Goal: Task Accomplishment & Management: Complete application form

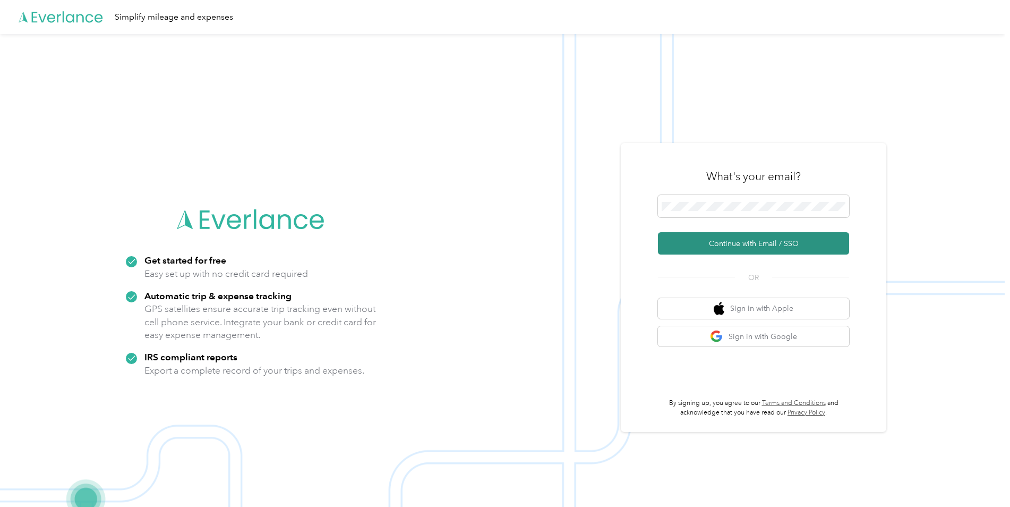
click at [757, 243] on button "Continue with Email / SSO" at bounding box center [753, 243] width 191 height 22
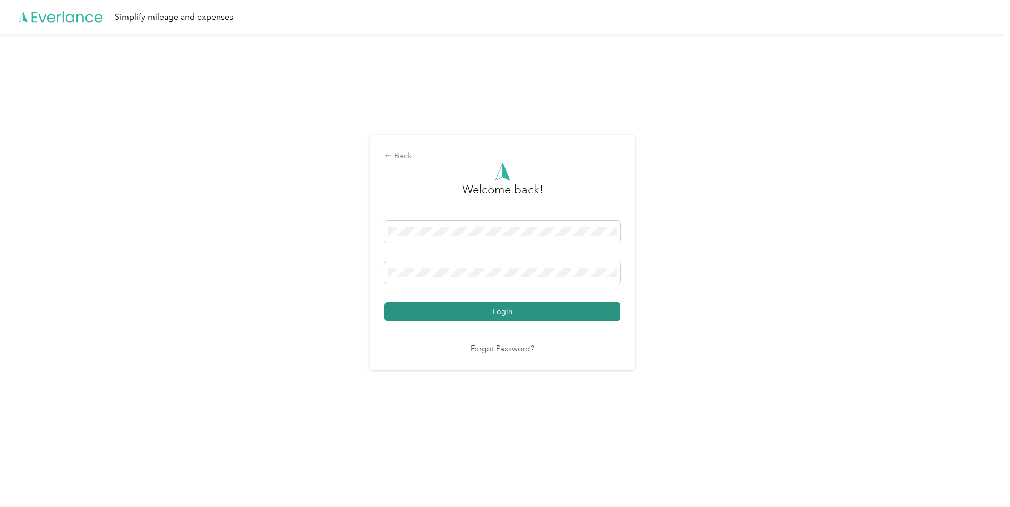
click at [518, 309] on button "Login" at bounding box center [503, 311] width 236 height 19
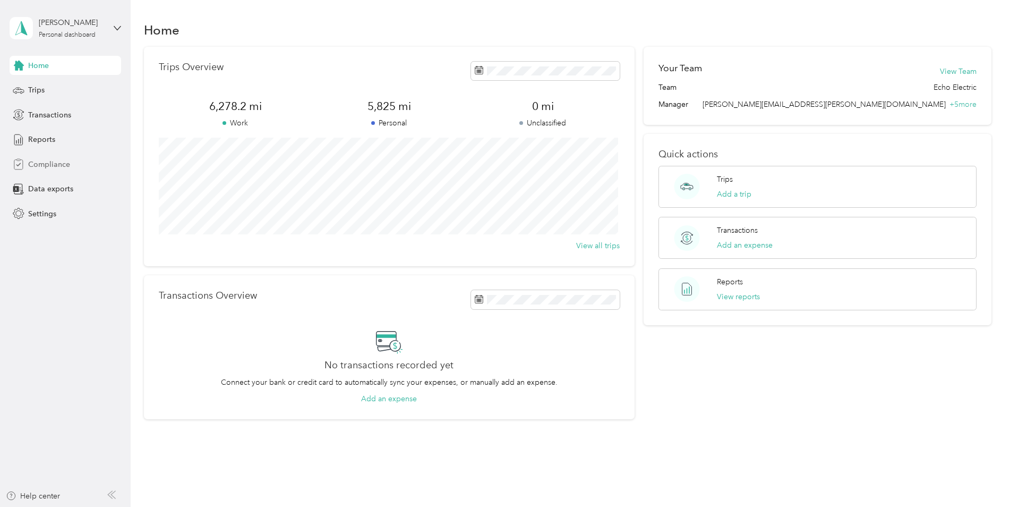
click at [57, 162] on span "Compliance" at bounding box center [49, 164] width 42 height 11
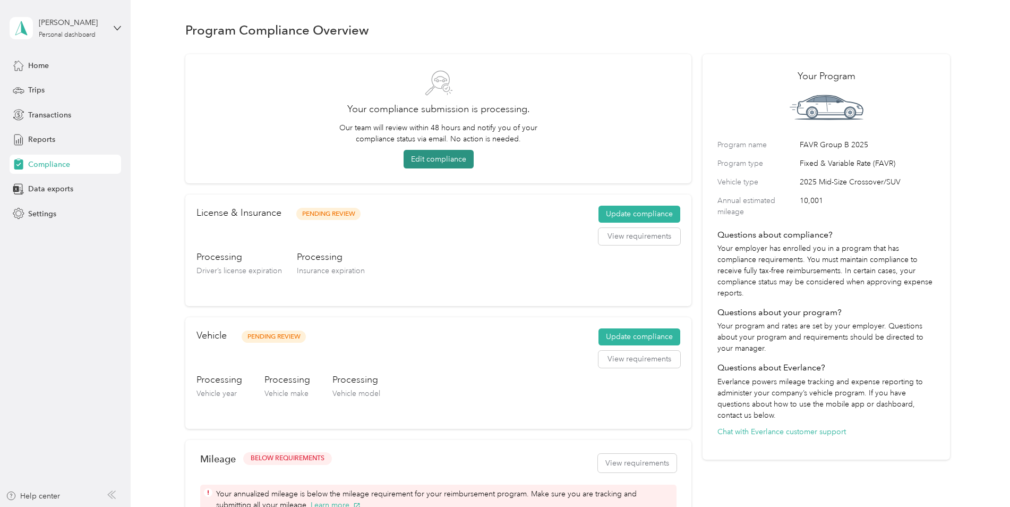
click at [451, 164] on button "Edit compliance" at bounding box center [439, 159] width 70 height 19
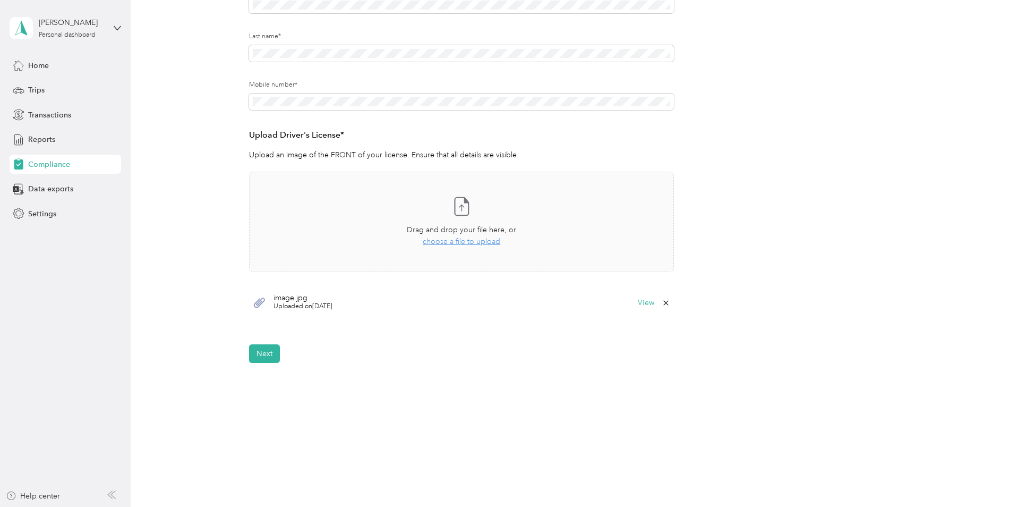
scroll to position [189, 0]
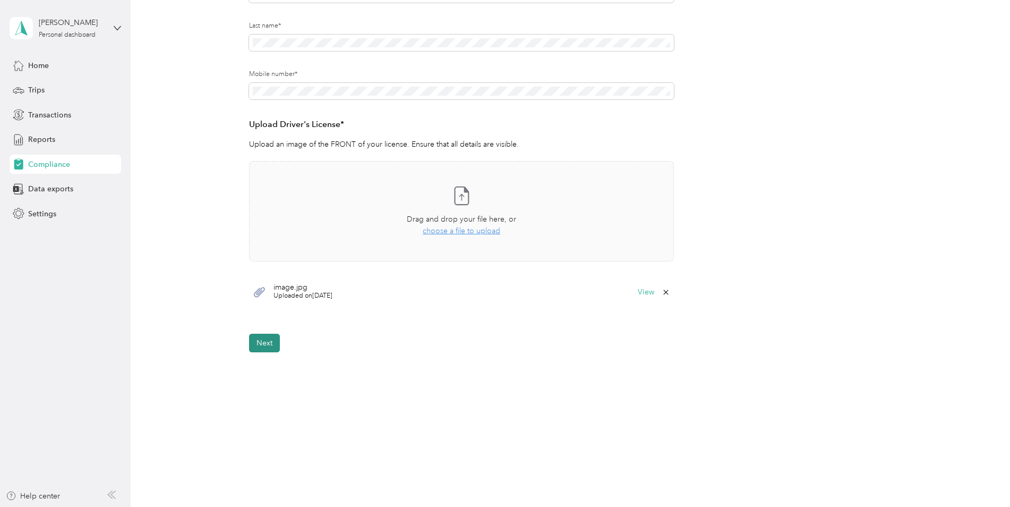
click at [267, 338] on button "Next" at bounding box center [264, 343] width 31 height 19
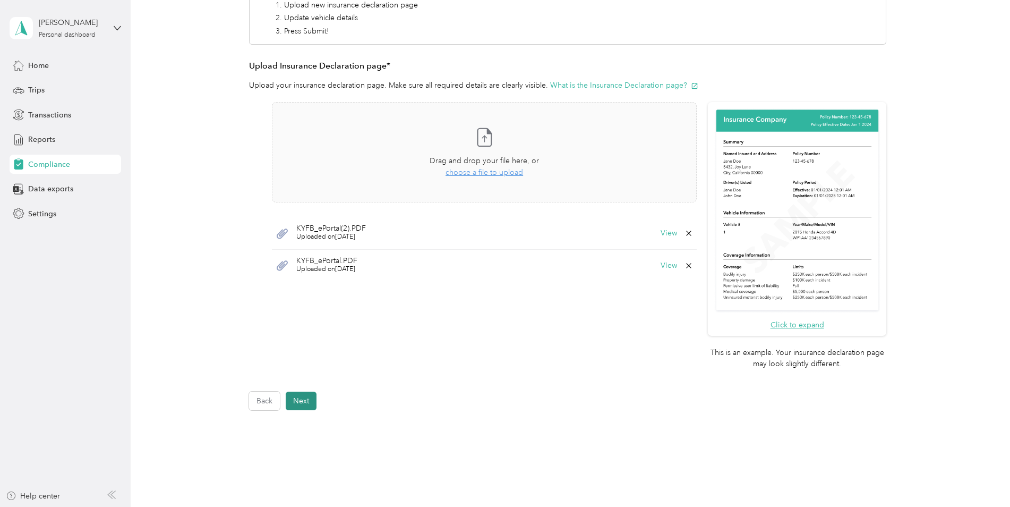
scroll to position [247, 0]
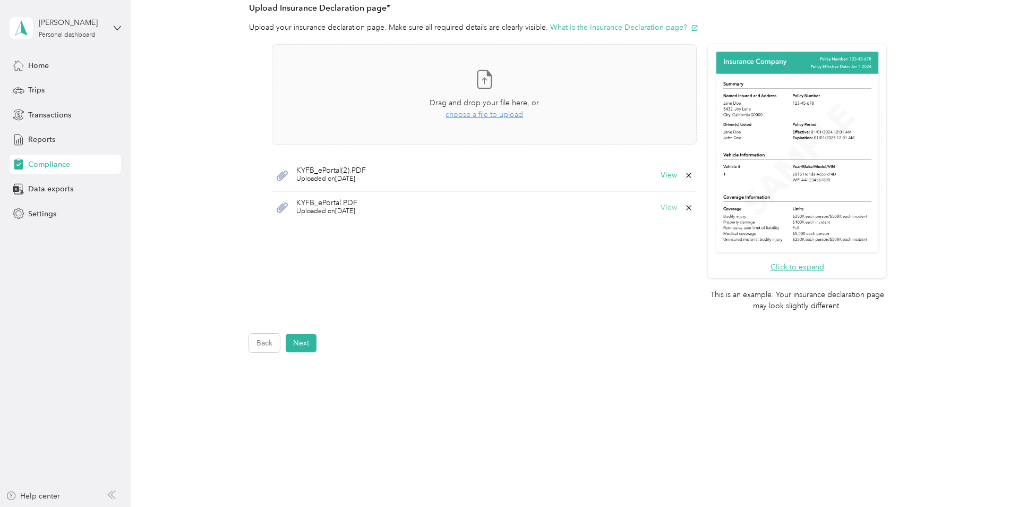
click at [670, 208] on button "View" at bounding box center [669, 207] width 16 height 7
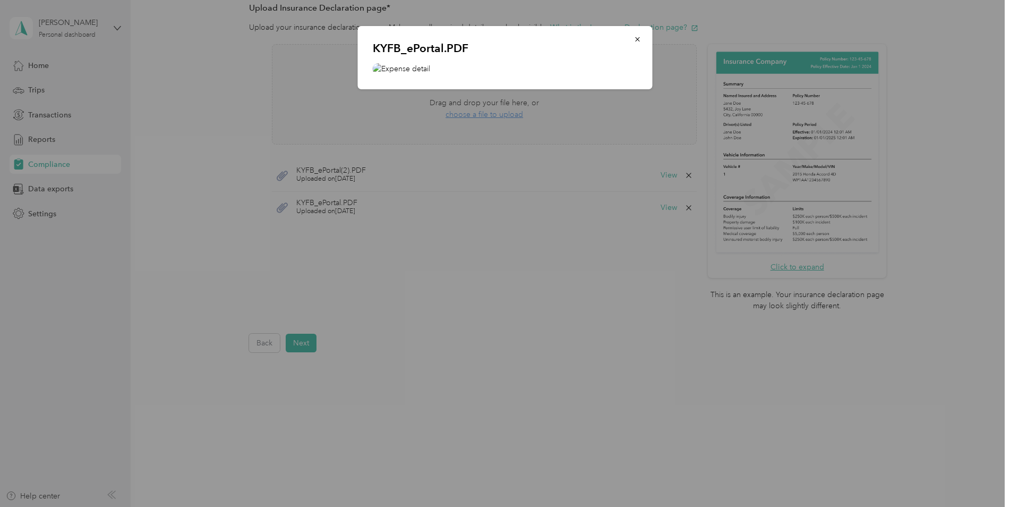
click at [385, 70] on img at bounding box center [505, 68] width 265 height 11
click at [389, 67] on img at bounding box center [505, 68] width 265 height 11
click at [641, 39] on icon "button" at bounding box center [637, 39] width 7 height 7
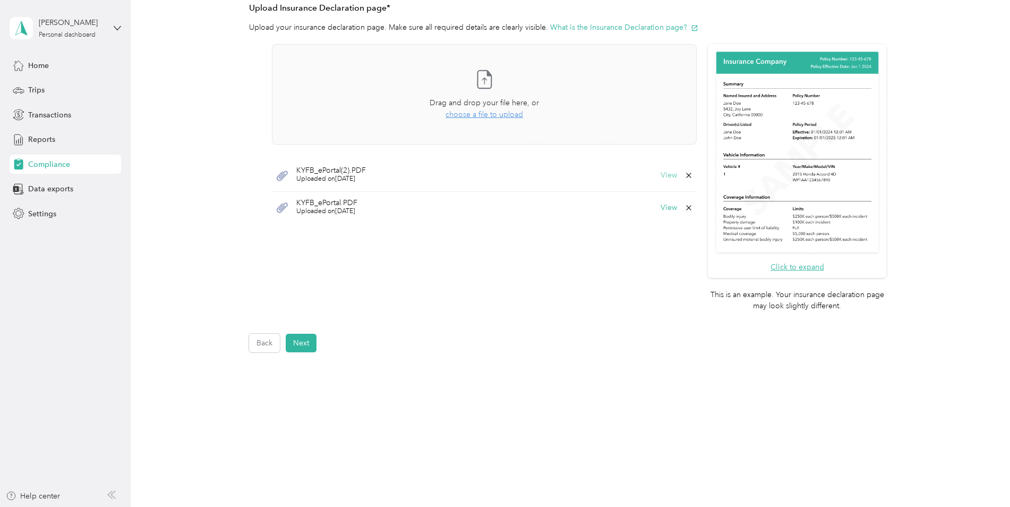
click at [666, 174] on button "View" at bounding box center [669, 175] width 16 height 7
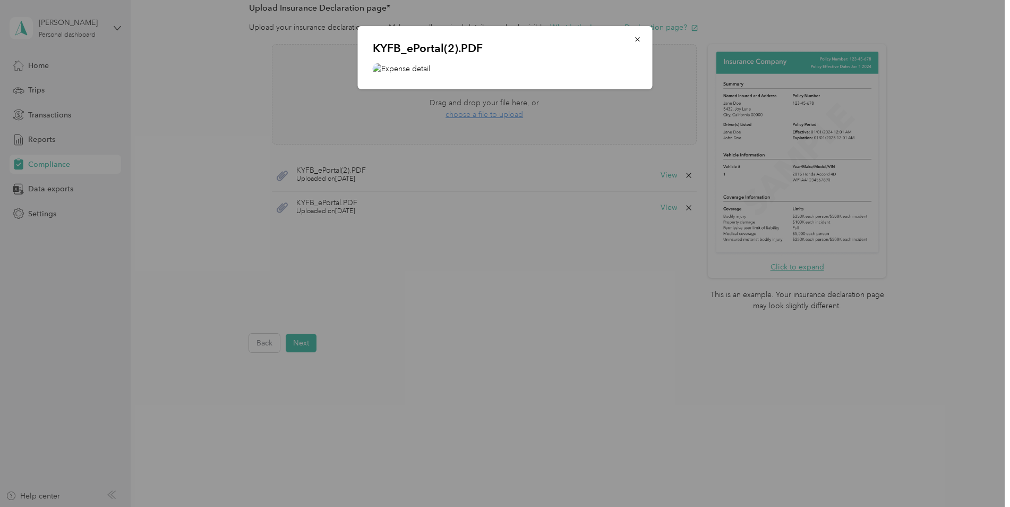
click at [379, 66] on img at bounding box center [505, 68] width 265 height 11
click at [641, 41] on icon "button" at bounding box center [637, 39] width 7 height 7
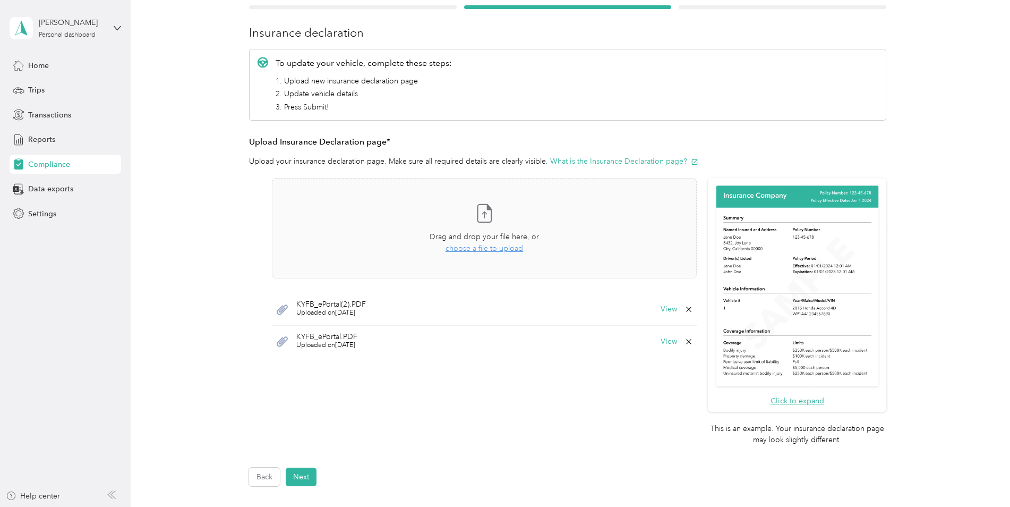
scroll to position [88, 0]
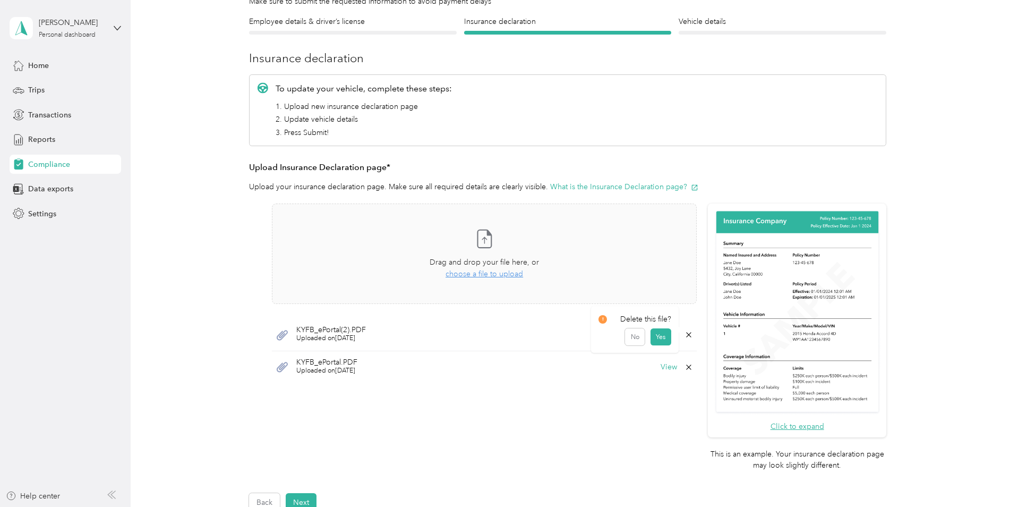
click at [688, 334] on icon at bounding box center [688, 334] width 5 height 5
click at [660, 337] on button "Yes" at bounding box center [661, 342] width 21 height 17
click at [663, 332] on button "View" at bounding box center [669, 334] width 16 height 7
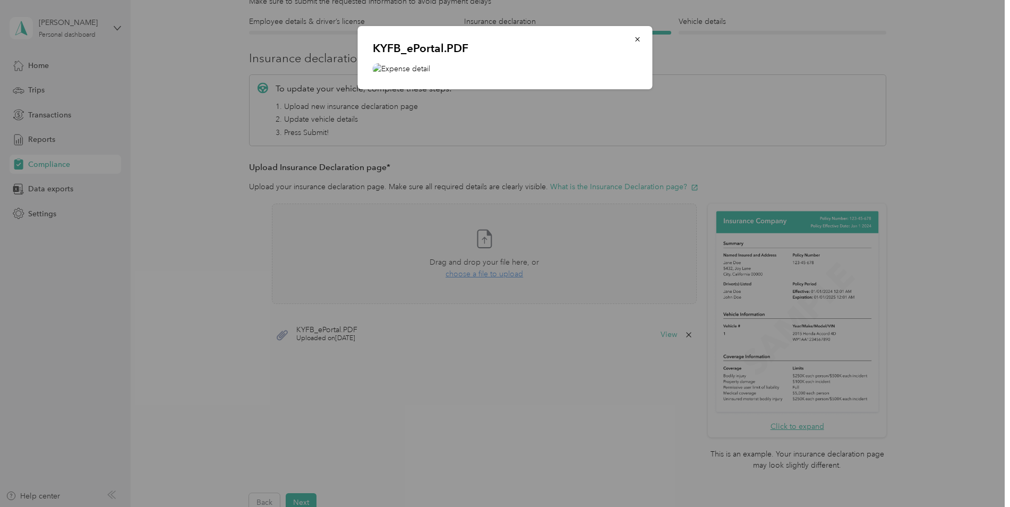
click at [378, 67] on img at bounding box center [505, 68] width 265 height 11
click at [642, 38] on button "button" at bounding box center [638, 39] width 22 height 19
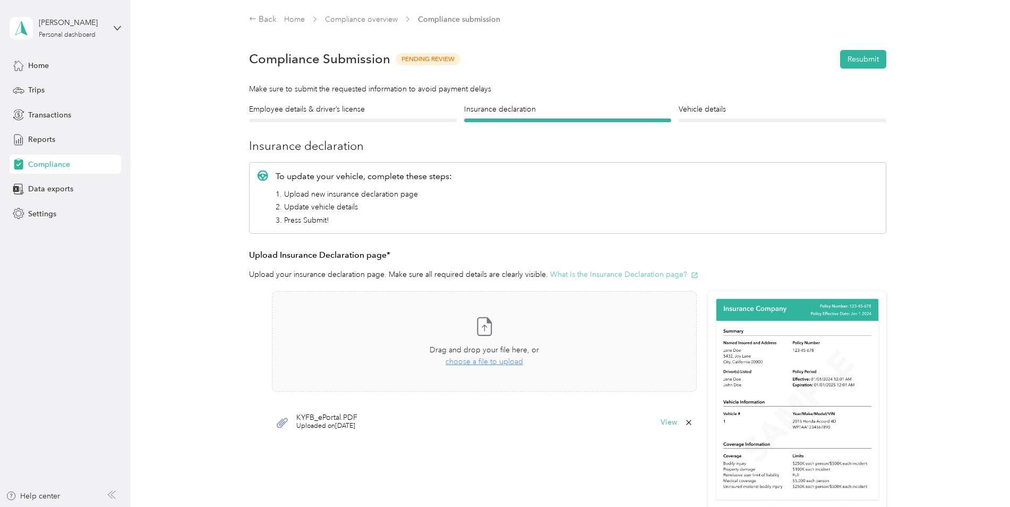
scroll to position [53, 0]
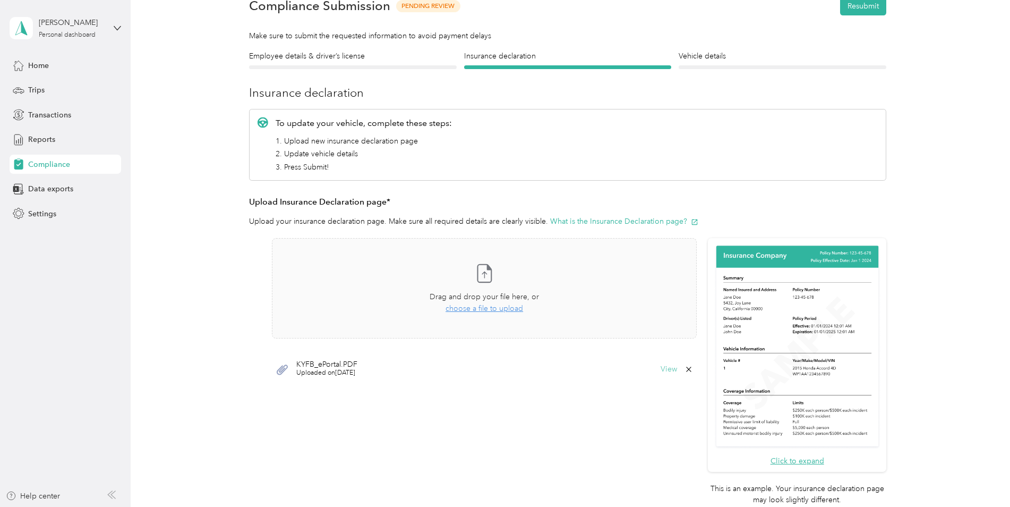
click at [667, 367] on button "View" at bounding box center [669, 368] width 16 height 7
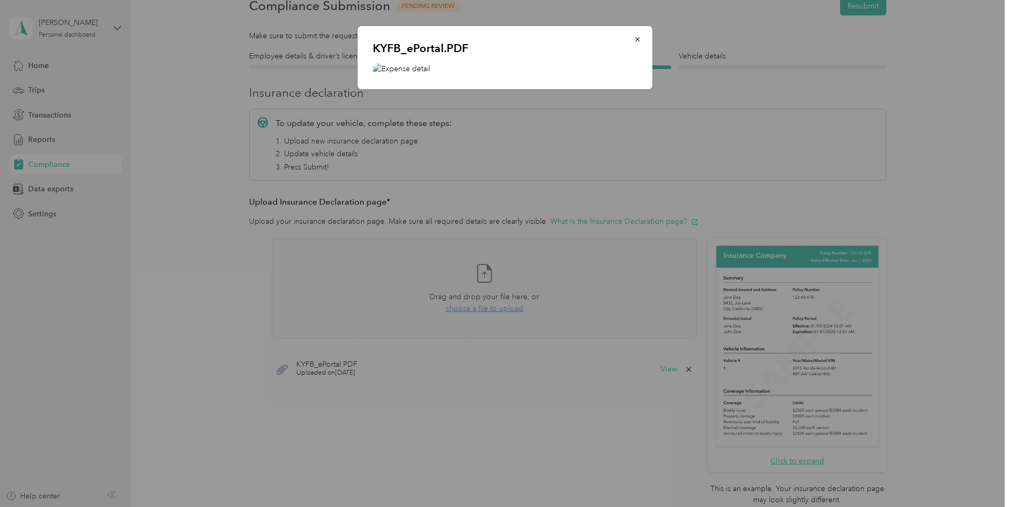
click at [389, 65] on img at bounding box center [505, 68] width 265 height 11
click at [635, 38] on icon "button" at bounding box center [637, 39] width 7 height 7
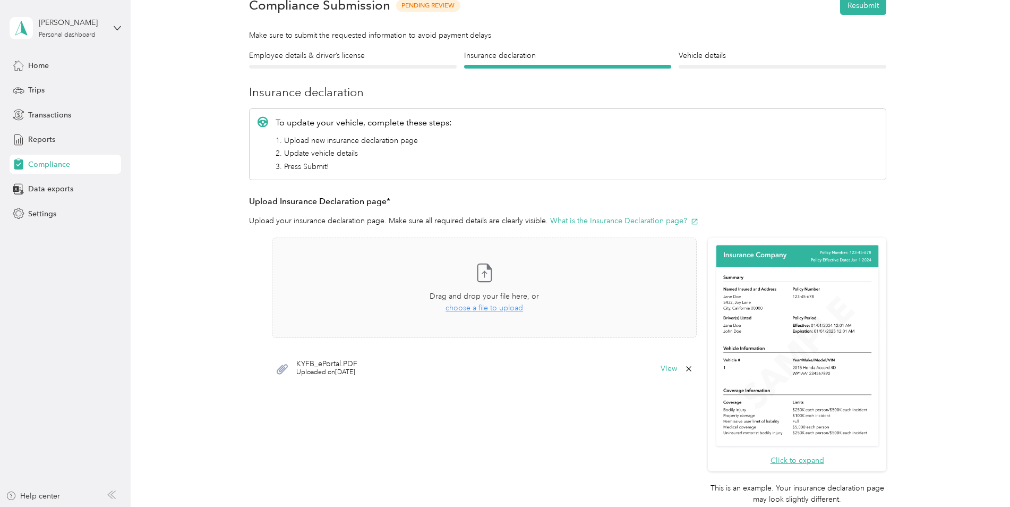
scroll to position [35, 0]
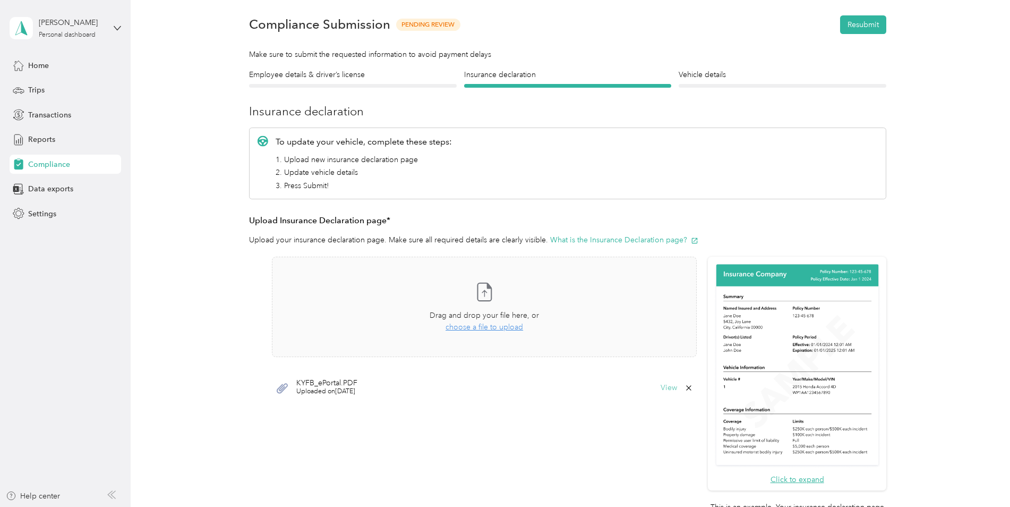
click at [667, 387] on button "View" at bounding box center [669, 387] width 16 height 7
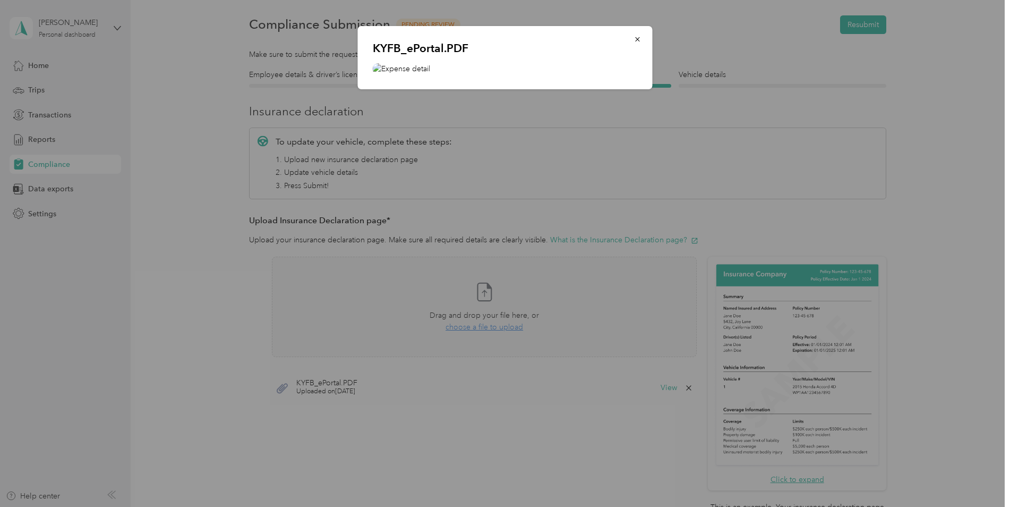
click at [417, 66] on img at bounding box center [505, 68] width 265 height 11
click at [381, 66] on img at bounding box center [505, 68] width 265 height 11
click at [637, 39] on icon "button" at bounding box center [637, 39] width 4 height 4
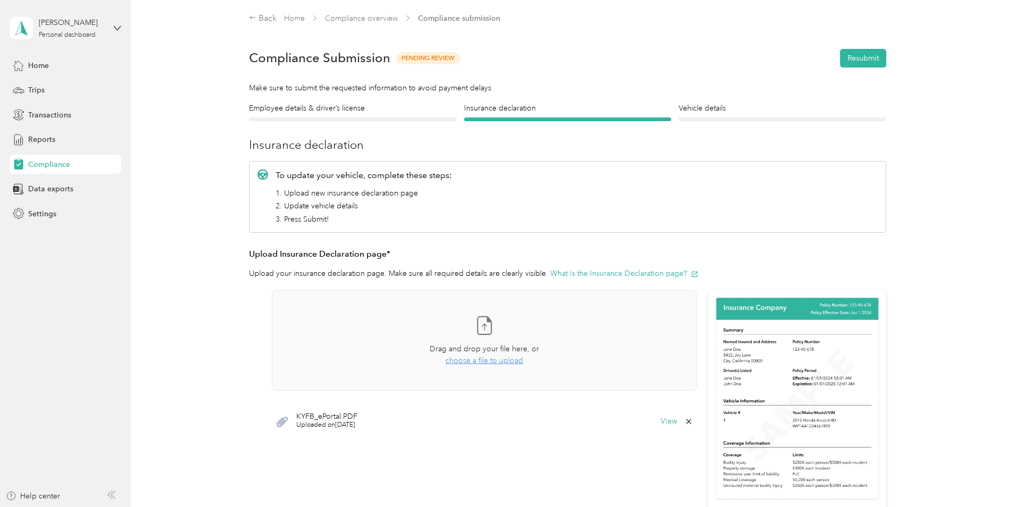
scroll to position [0, 0]
click at [670, 421] on button "View" at bounding box center [669, 422] width 16 height 7
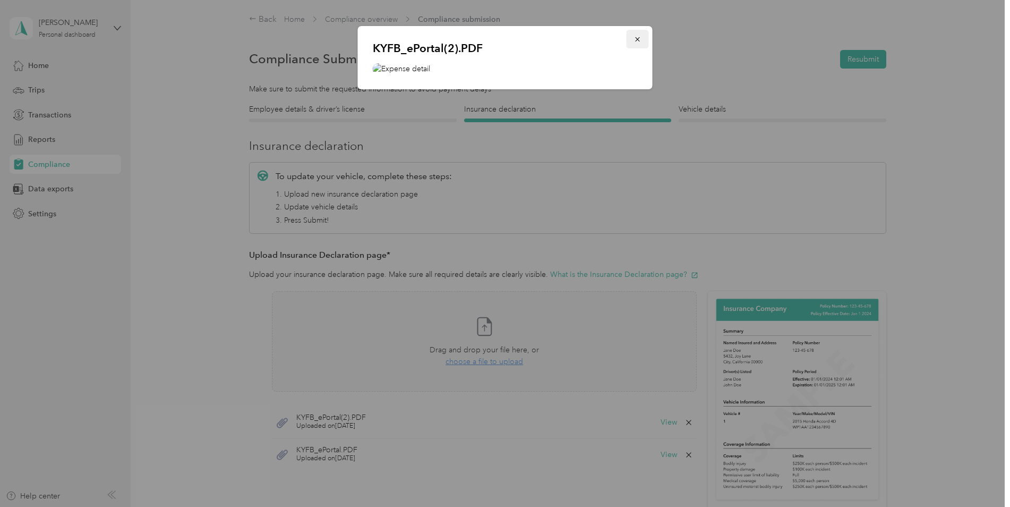
click at [635, 39] on icon "button" at bounding box center [637, 39] width 7 height 7
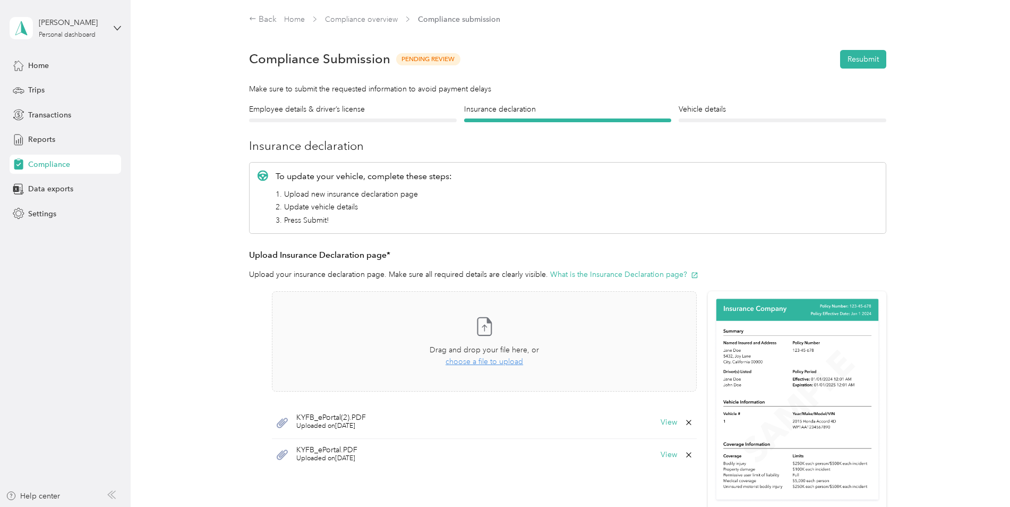
click at [690, 425] on icon at bounding box center [689, 422] width 8 height 8
click at [660, 432] on button "Yes" at bounding box center [661, 429] width 21 height 17
click at [308, 421] on span "Uploaded on [DATE]" at bounding box center [326, 426] width 61 height 10
click at [675, 423] on button "View" at bounding box center [669, 422] width 16 height 7
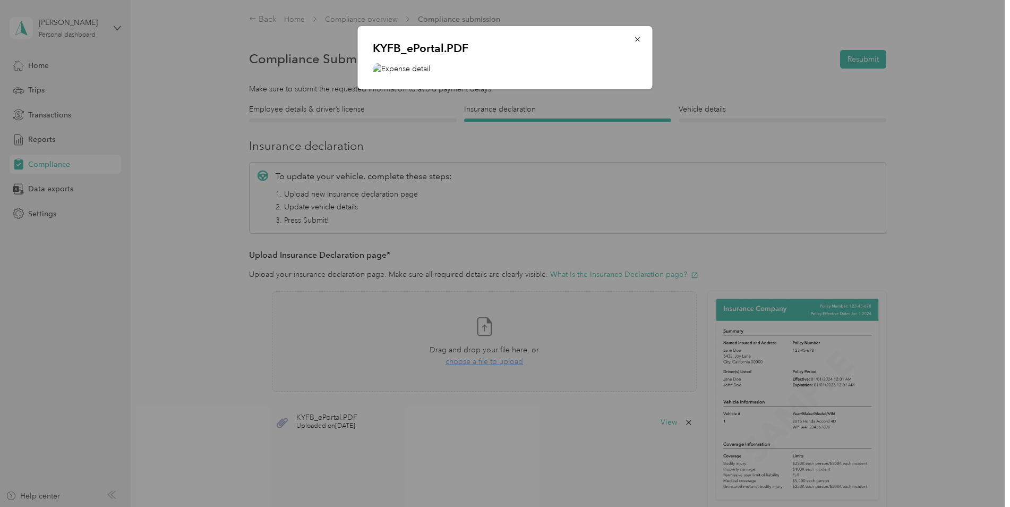
click at [413, 68] on img at bounding box center [505, 68] width 265 height 11
click at [638, 38] on icon "button" at bounding box center [637, 39] width 7 height 7
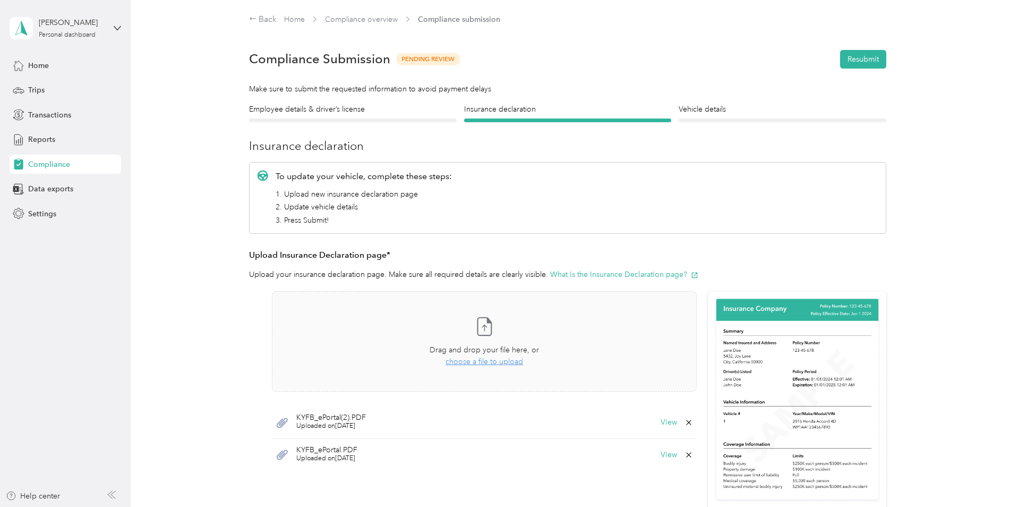
click at [689, 455] on icon at bounding box center [689, 454] width 8 height 8
click at [659, 462] on button "Yes" at bounding box center [661, 462] width 21 height 17
click at [853, 59] on button "Resubmit" at bounding box center [863, 59] width 46 height 19
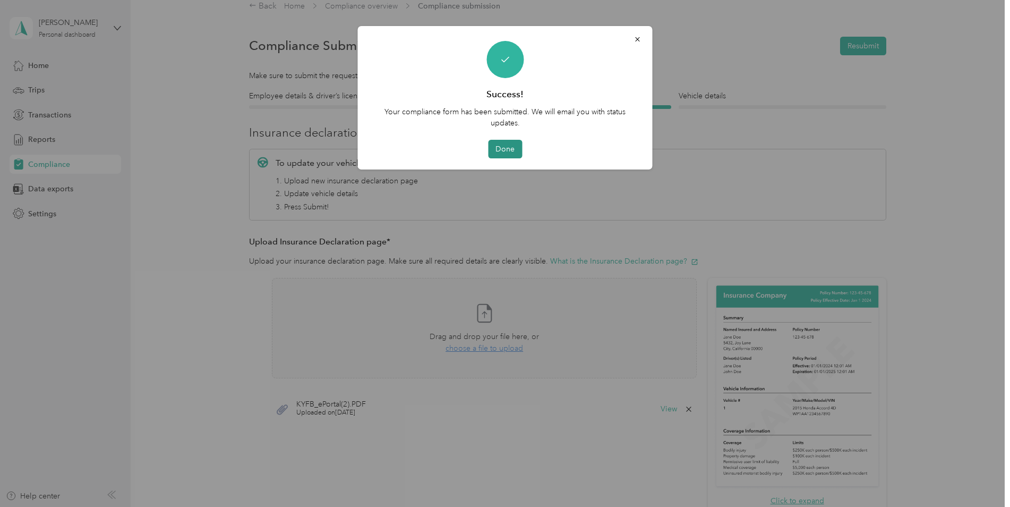
click at [501, 147] on button "Done" at bounding box center [505, 149] width 34 height 19
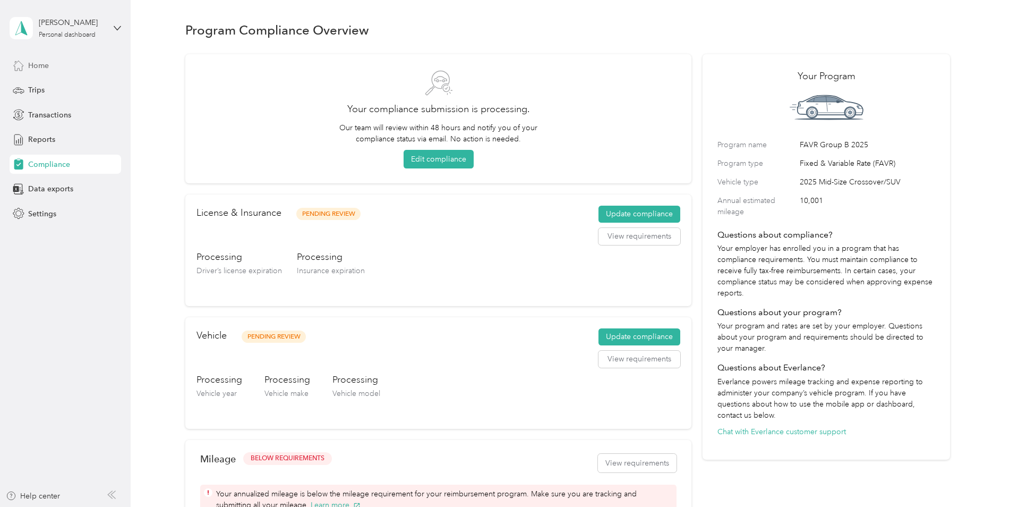
click at [50, 67] on div "Home" at bounding box center [66, 65] width 112 height 19
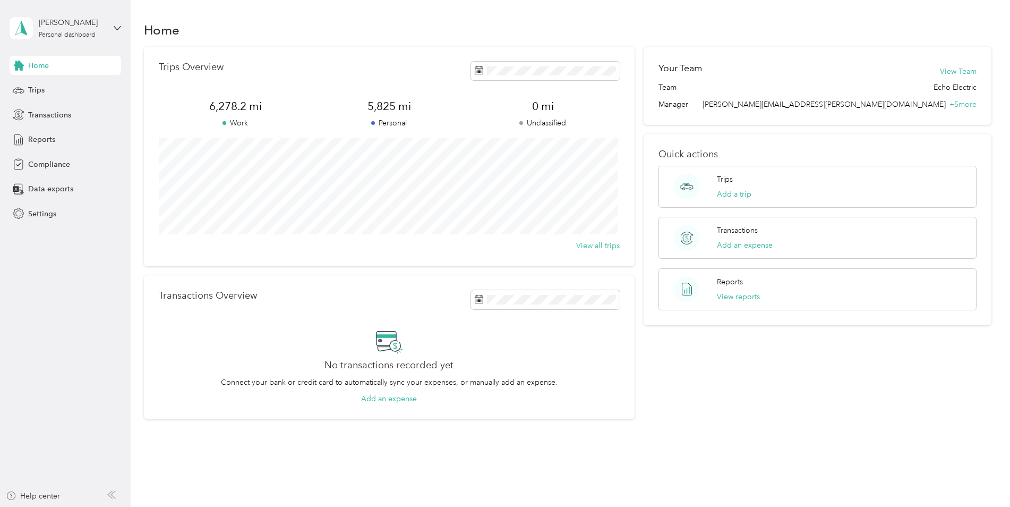
click at [114, 33] on div "[PERSON_NAME] Personal dashboard" at bounding box center [66, 28] width 112 height 37
click at [47, 91] on div "Log out" at bounding box center [181, 85] width 329 height 19
